Goal: Task Accomplishment & Management: Complete application form

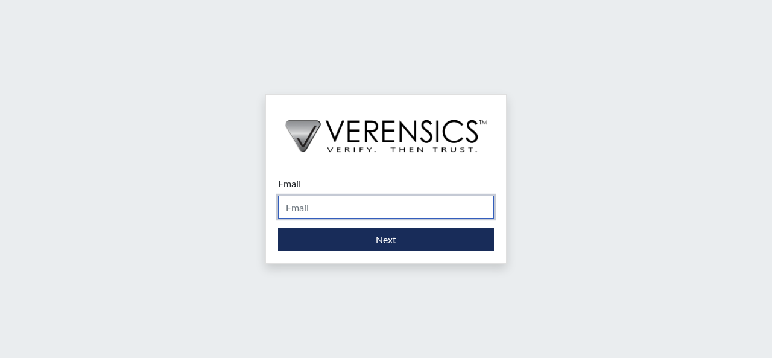
click at [341, 215] on input "Email" at bounding box center [386, 206] width 216 height 23
type input "[PERSON_NAME][DOMAIN_NAME][EMAIL_ADDRESS][PERSON_NAME][DOMAIN_NAME]"
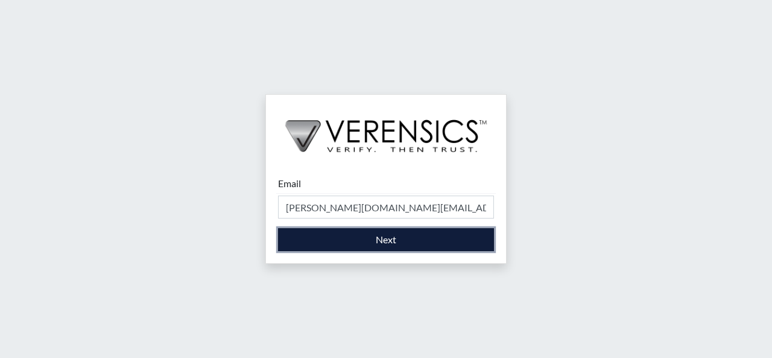
click at [387, 239] on button "Next" at bounding box center [386, 239] width 216 height 23
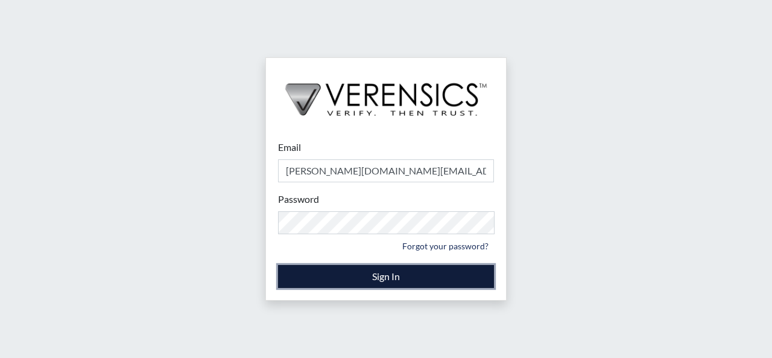
click at [379, 272] on button "Sign In" at bounding box center [386, 276] width 216 height 23
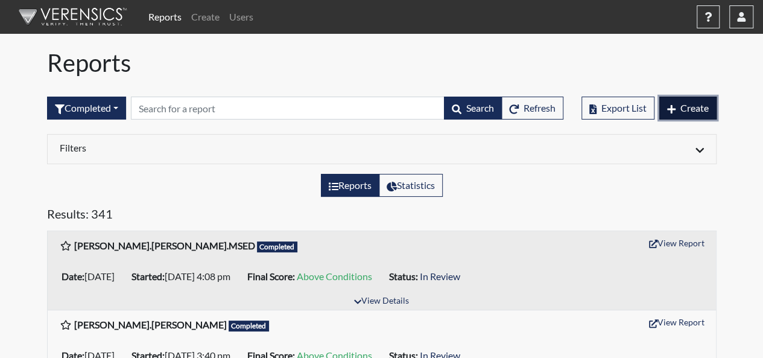
click at [688, 106] on span "Create" at bounding box center [694, 107] width 28 height 11
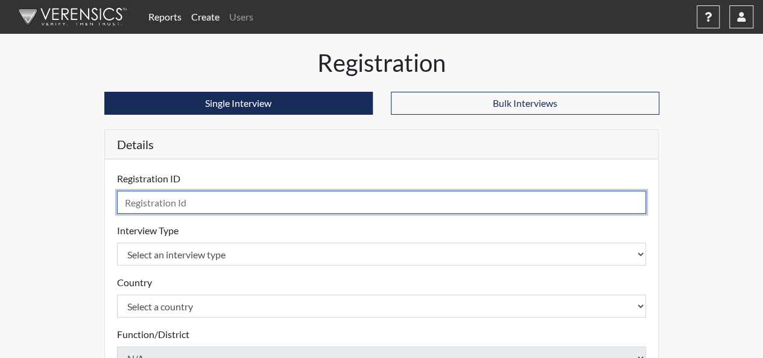
click at [274, 196] on input "text" at bounding box center [382, 202] width 530 height 23
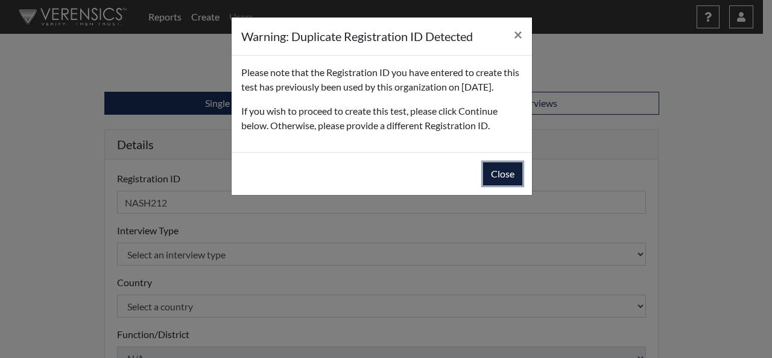
click at [514, 185] on button "Close" at bounding box center [502, 173] width 39 height 23
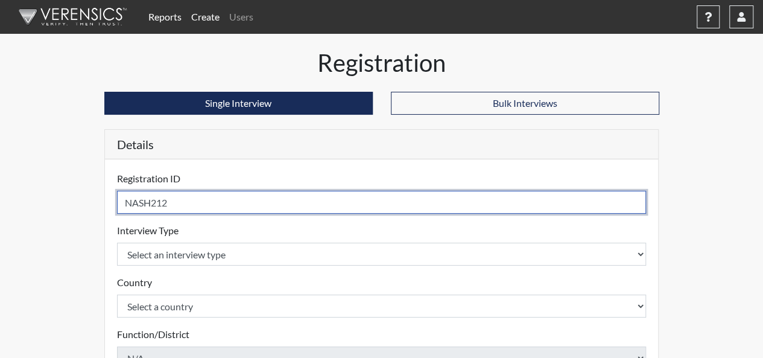
click at [173, 198] on input "NASH212" at bounding box center [382, 202] width 530 height 23
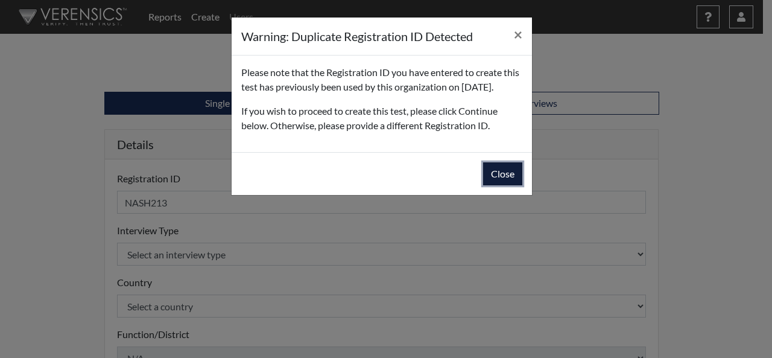
click at [507, 185] on button "Close" at bounding box center [502, 173] width 39 height 23
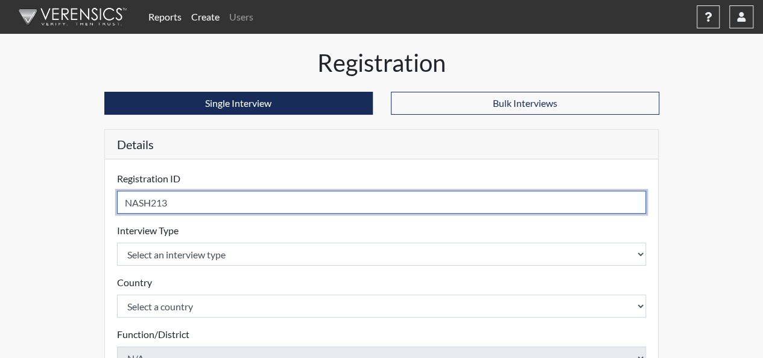
click at [173, 199] on input "NASH213" at bounding box center [382, 202] width 530 height 23
type input "NASH214"
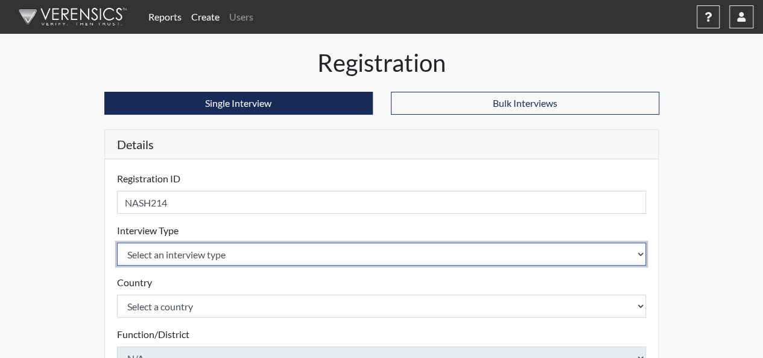
click at [639, 254] on select "Select an interview type Pre-Employment" at bounding box center [382, 253] width 530 height 23
select select "c2470aee-a530-11ea-a930-026c882af335"
click at [117, 242] on select "Select an interview type Pre-Employment" at bounding box center [382, 253] width 530 height 23
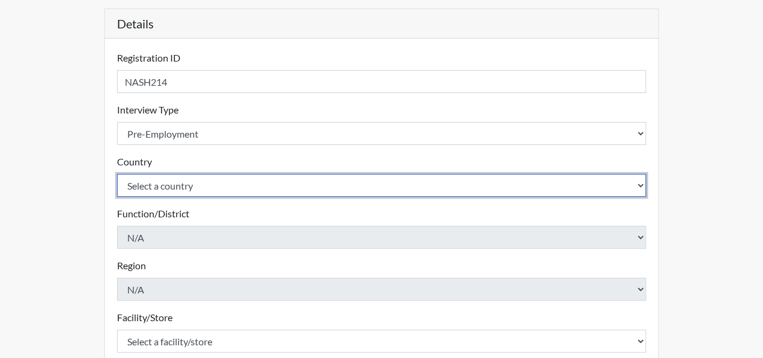
click at [638, 181] on select "Select a country [GEOGRAPHIC_DATA] [GEOGRAPHIC_DATA]" at bounding box center [382, 185] width 530 height 23
select select "united-states-of-[GEOGRAPHIC_DATA]"
click at [117, 174] on select "Select a country [GEOGRAPHIC_DATA] [GEOGRAPHIC_DATA]" at bounding box center [382, 185] width 530 height 23
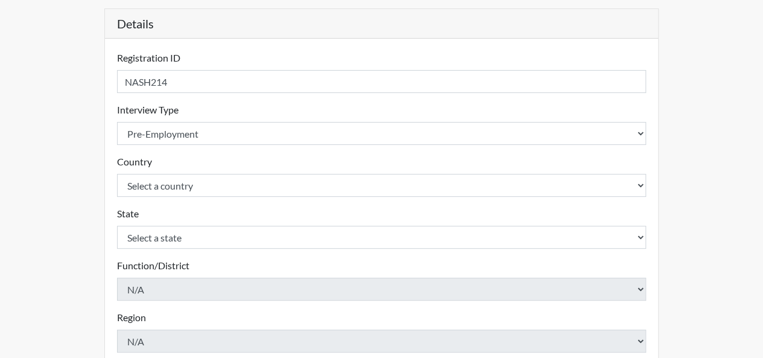
click at [173, 206] on div "State Select a state [US_STATE] [US_STATE] [US_STATE] [US_STATE] [US_STATE] [US…" at bounding box center [382, 227] width 530 height 42
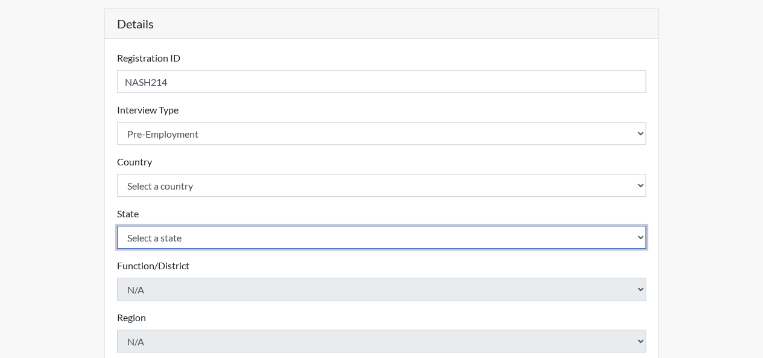
click at [222, 241] on select "Select a state [US_STATE] [US_STATE] [US_STATE] [US_STATE] [US_STATE] [US_STATE…" at bounding box center [382, 237] width 530 height 23
select select "TN"
click at [117, 226] on select "Select a state [US_STATE] [US_STATE] [US_STATE] [US_STATE] [US_STATE] [US_STATE…" at bounding box center [382, 237] width 530 height 23
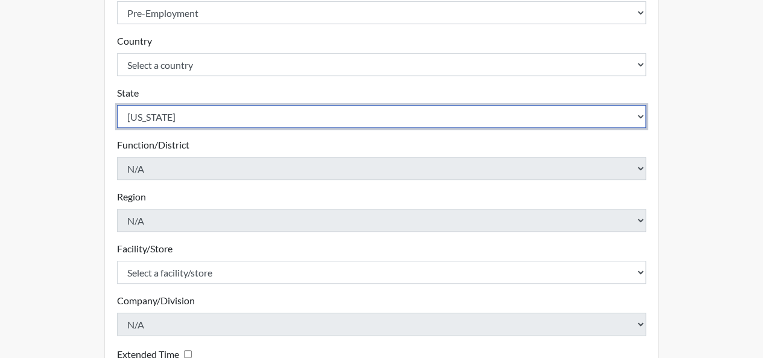
scroll to position [362, 0]
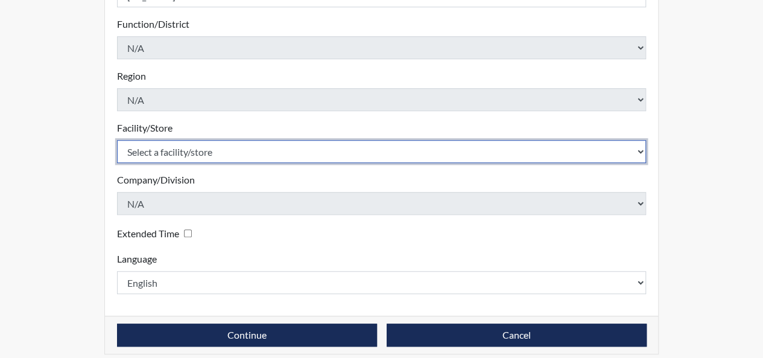
click at [642, 150] on select "Select a facility/store [GEOGRAPHIC_DATA], [US_STATE] [GEOGRAPHIC_DATA], [US_ST…" at bounding box center [382, 151] width 530 height 23
select select "385b4b82-229f-4b06-9c0e-42d50b3fc428"
click at [117, 140] on select "Select a facility/store [GEOGRAPHIC_DATA], [US_STATE] [GEOGRAPHIC_DATA], [US_ST…" at bounding box center [382, 151] width 530 height 23
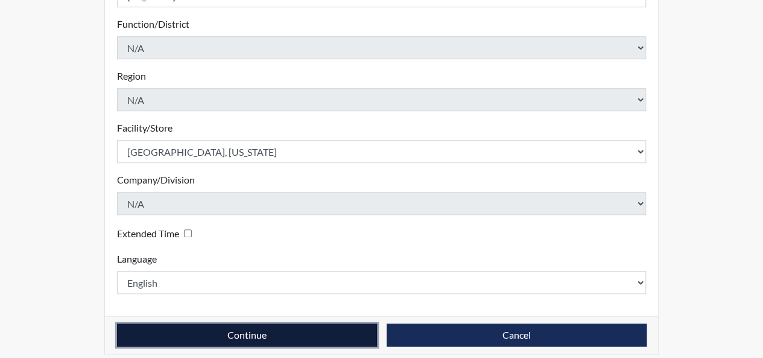
click at [256, 336] on button "Continue" at bounding box center [247, 334] width 260 height 23
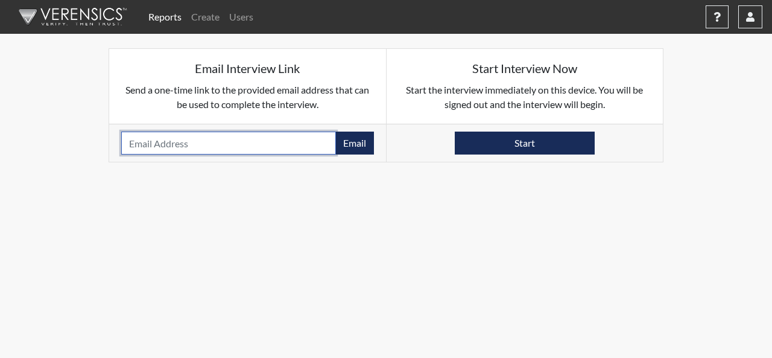
click at [133, 145] on input "email" at bounding box center [228, 143] width 215 height 23
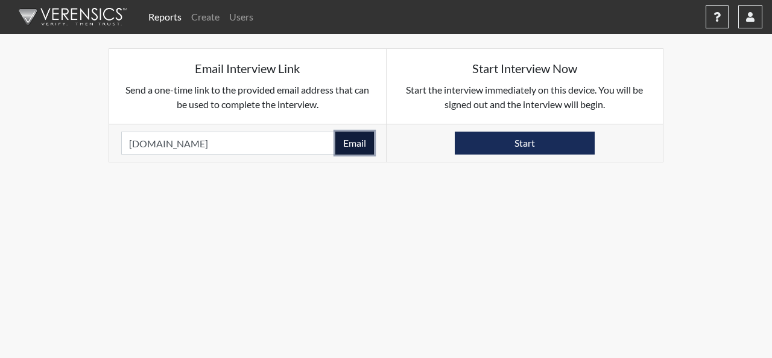
click at [357, 144] on button "Email" at bounding box center [354, 143] width 39 height 23
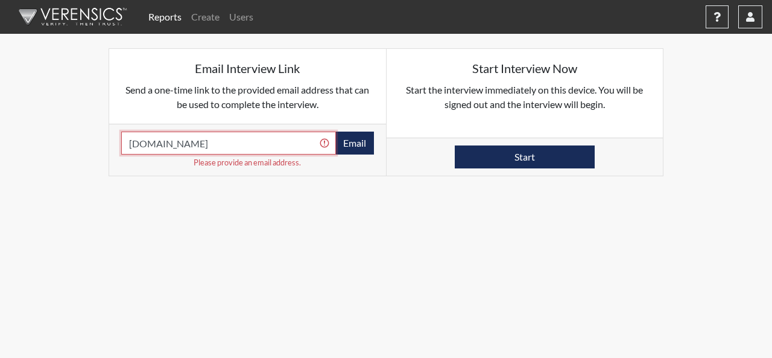
click at [235, 142] on input "[DOMAIN_NAME]" at bounding box center [228, 143] width 215 height 23
click at [179, 143] on input "[DOMAIN_NAME]" at bounding box center [228, 143] width 215 height 23
type input "[EMAIL_ADDRESS][DOMAIN_NAME]"
click at [357, 143] on button "Email" at bounding box center [354, 143] width 39 height 23
